Goal: Task Accomplishment & Management: Manage account settings

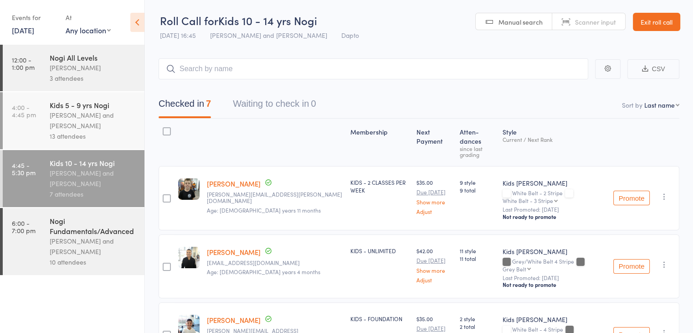
click at [656, 20] on link "Exit roll call" at bounding box center [656, 22] width 47 height 18
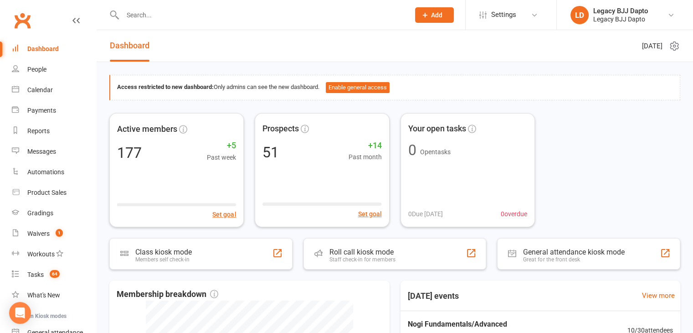
scroll to position [85, 0]
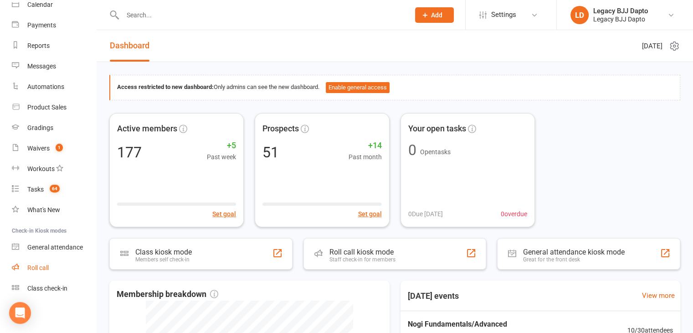
click at [44, 271] on div "Roll call" at bounding box center [37, 267] width 21 height 7
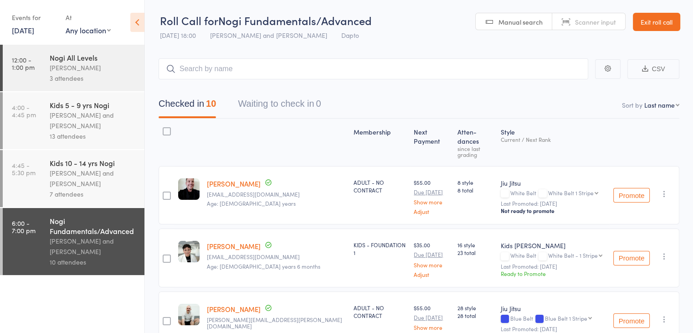
click at [665, 19] on link "Exit roll call" at bounding box center [656, 22] width 47 height 18
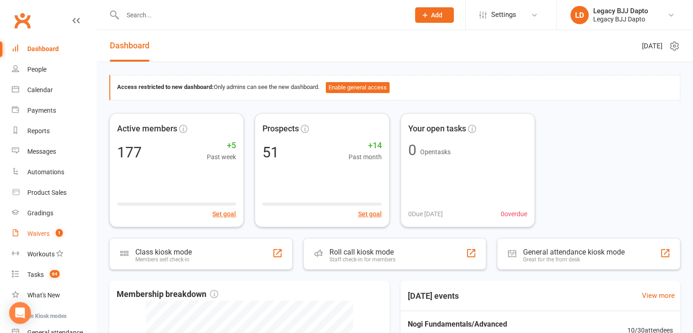
click at [44, 240] on link "Waivers 1" at bounding box center [54, 233] width 84 height 21
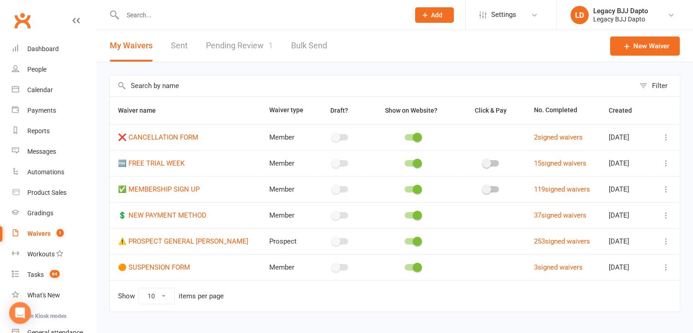
click at [211, 44] on link "Pending Review 1" at bounding box center [239, 45] width 67 height 31
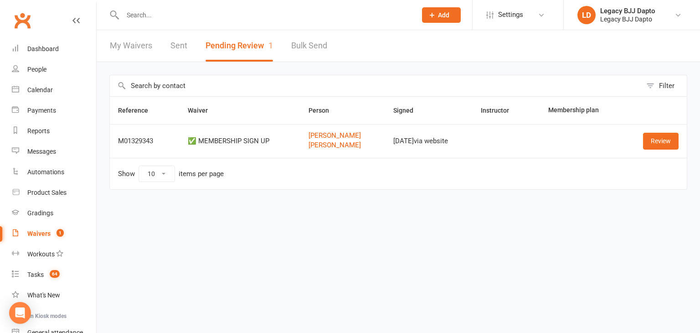
click at [147, 6] on div at bounding box center [259, 15] width 301 height 30
click at [144, 18] on input "text" at bounding box center [265, 15] width 290 height 13
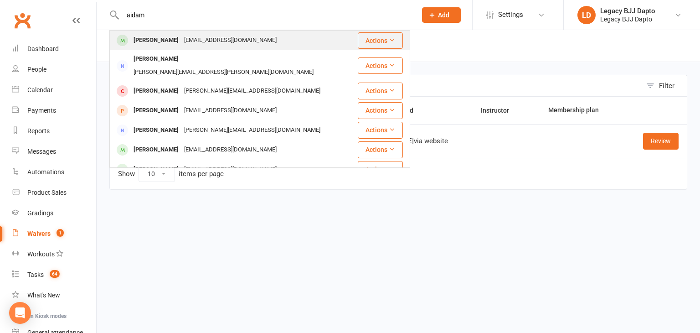
type input "aidam"
click at [157, 39] on div "[PERSON_NAME]" at bounding box center [156, 40] width 51 height 13
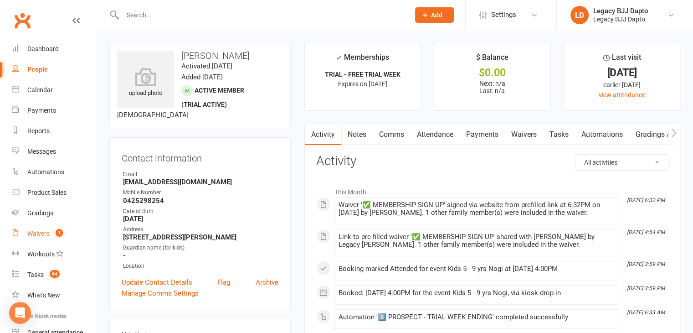
click at [41, 236] on div "Waivers" at bounding box center [38, 233] width 22 height 7
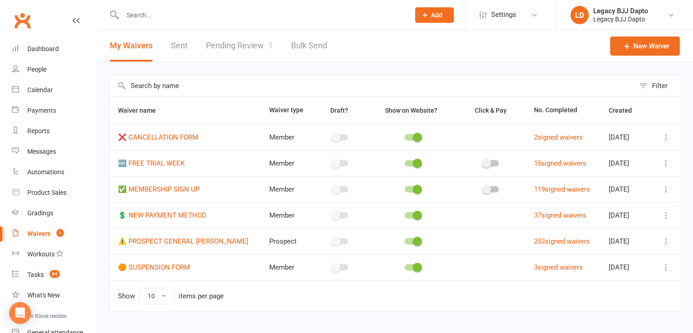
click at [252, 46] on link "Pending Review 1" at bounding box center [239, 45] width 67 height 31
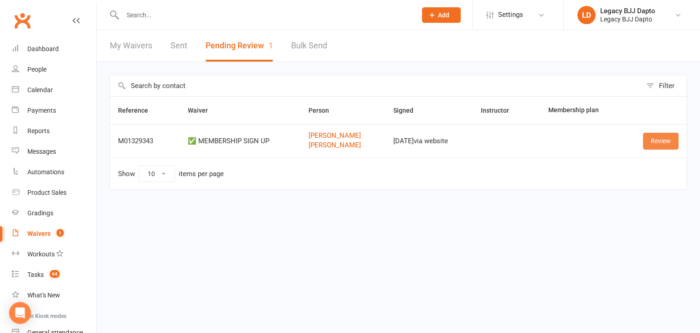
click at [660, 142] on link "Review" at bounding box center [661, 141] width 36 height 16
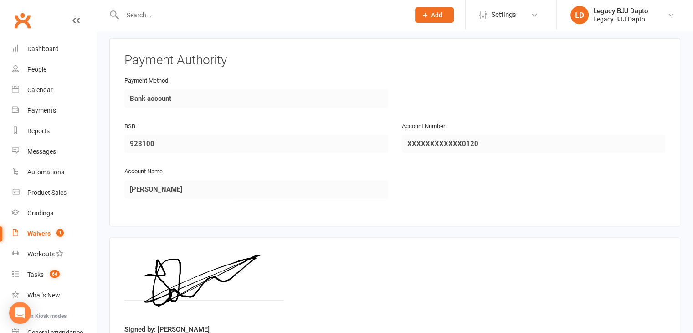
scroll to position [1275, 0]
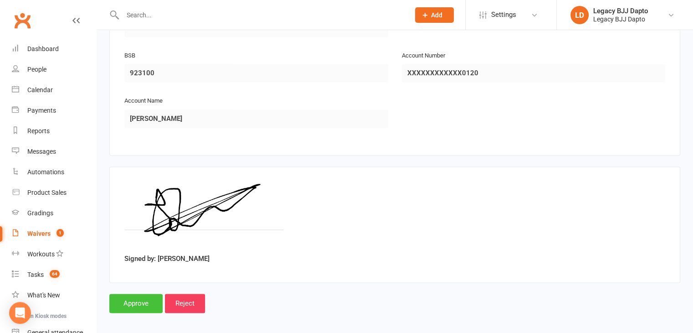
click at [141, 298] on input "Approve" at bounding box center [135, 302] width 53 height 19
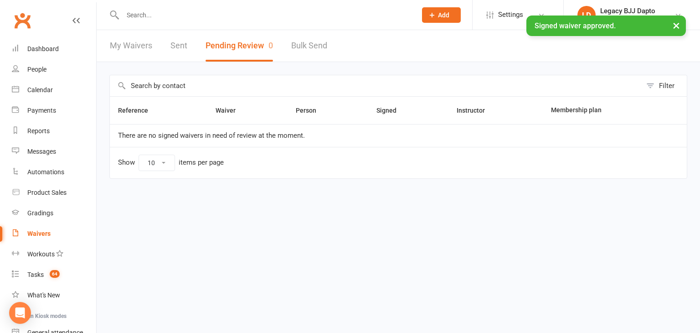
click at [138, 15] on div "× Signed waiver approved." at bounding box center [344, 15] width 688 height 0
click at [140, 13] on input "text" at bounding box center [265, 15] width 290 height 13
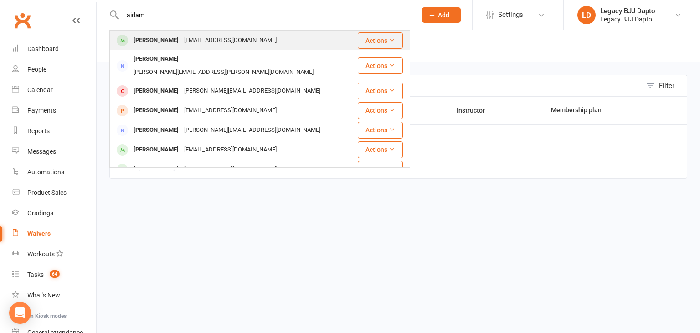
type input "aidam"
click at [147, 44] on div "[PERSON_NAME]" at bounding box center [156, 40] width 51 height 13
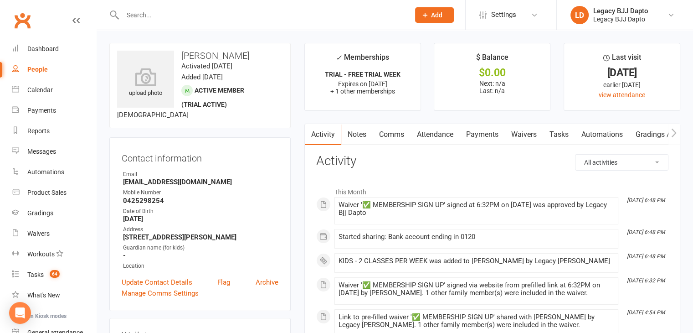
click at [200, 18] on input "text" at bounding box center [261, 15] width 283 height 13
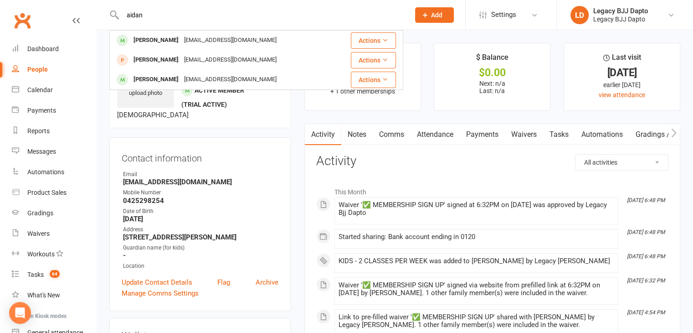
type input "aidan"
click at [248, 133] on contact-information "upload photo [PERSON_NAME] Activated [DATE] Added [DATE] Active member (trial a…" at bounding box center [199, 177] width 181 height 268
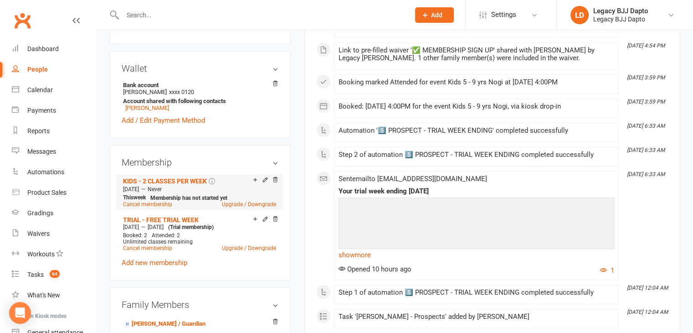
scroll to position [273, 0]
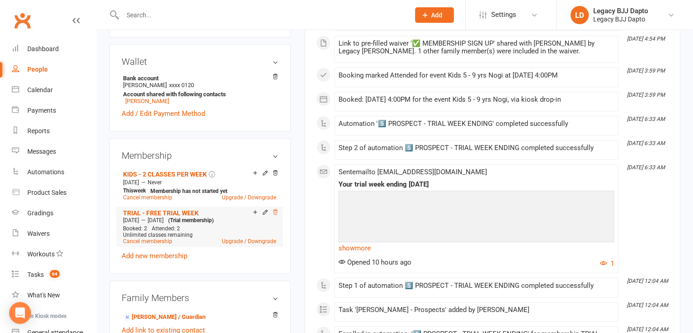
click at [273, 214] on icon at bounding box center [275, 211] width 5 height 5
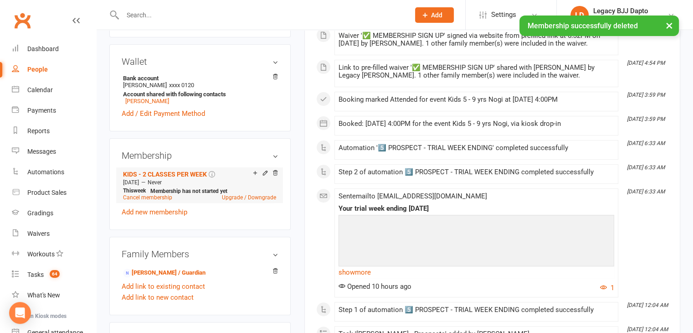
scroll to position [364, 0]
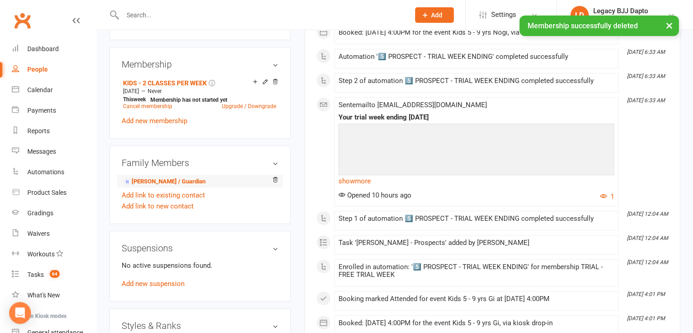
click at [145, 177] on li "[PERSON_NAME] / Guardian" at bounding box center [200, 180] width 157 height 13
click at [147, 179] on link "[PERSON_NAME] / Guardian" at bounding box center [164, 182] width 82 height 10
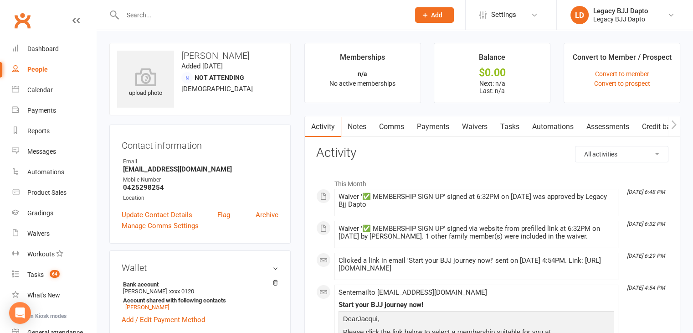
click at [479, 125] on link "Waivers" at bounding box center [475, 126] width 38 height 21
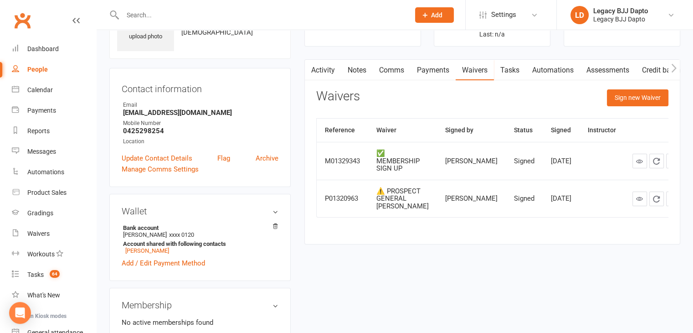
scroll to position [96, 0]
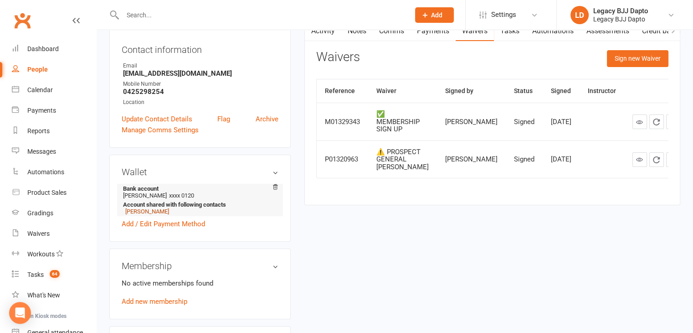
click at [151, 211] on link "[PERSON_NAME]" at bounding box center [147, 211] width 44 height 7
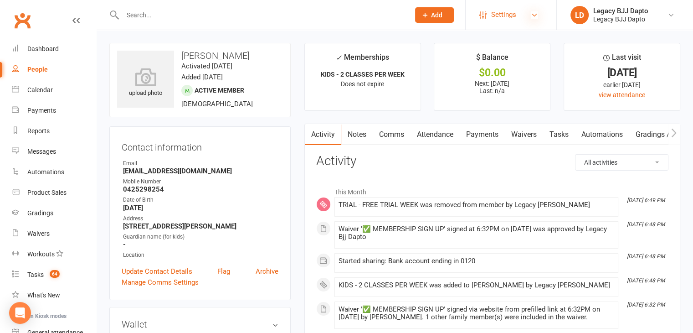
click at [537, 16] on icon at bounding box center [534, 14] width 7 height 7
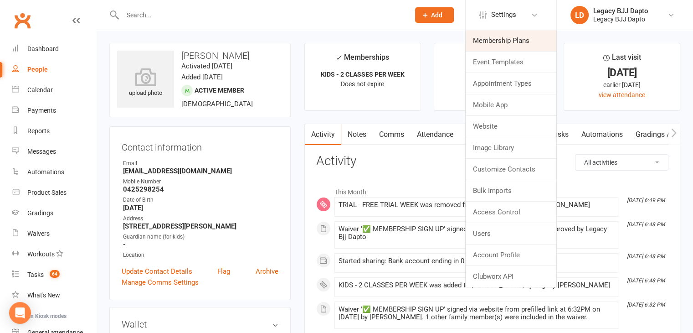
click at [530, 35] on link "Membership Plans" at bounding box center [511, 40] width 91 height 21
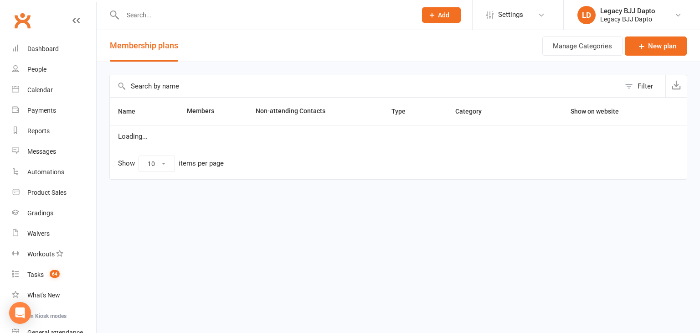
select select "50"
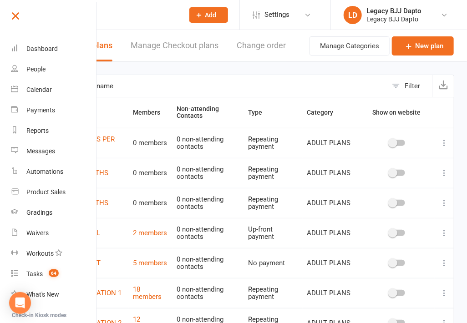
click at [24, 17] on link at bounding box center [53, 19] width 88 height 21
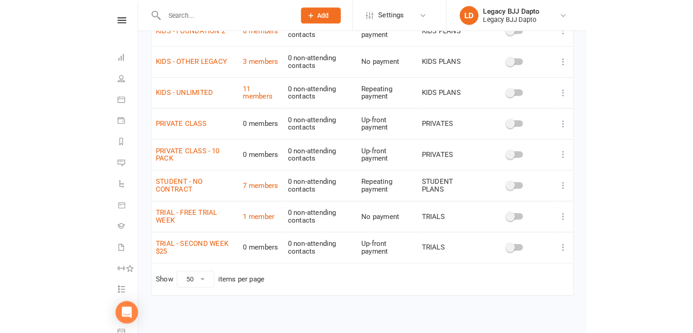
scroll to position [431, 0]
